Goal: Navigation & Orientation: Find specific page/section

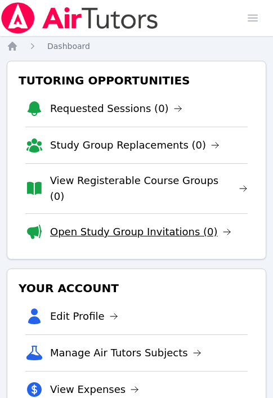
click at [115, 224] on link "Open Study Group Invitations (0)" at bounding box center [140, 232] width 181 height 16
